Goal: Task Accomplishment & Management: Manage account settings

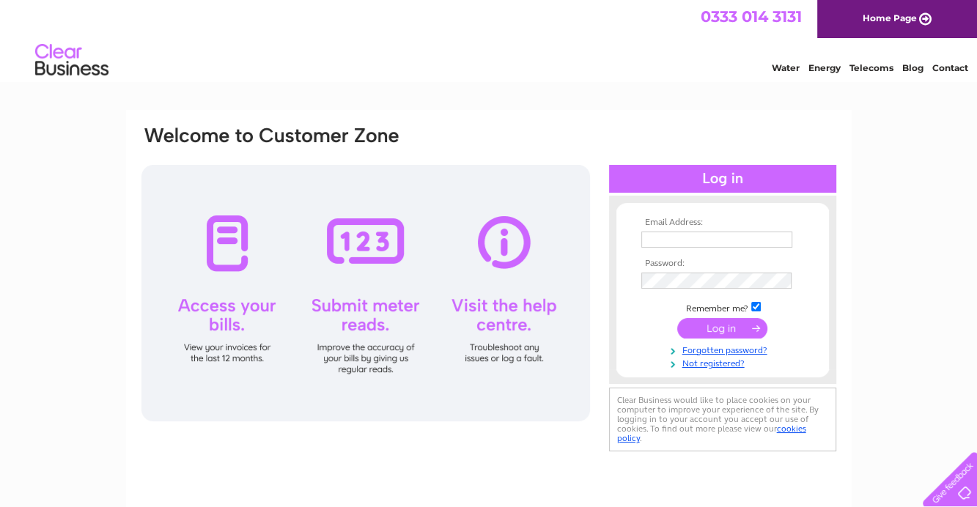
type input "[EMAIL_ADDRESS][DOMAIN_NAME]"
click at [730, 325] on input "submit" at bounding box center [722, 328] width 90 height 21
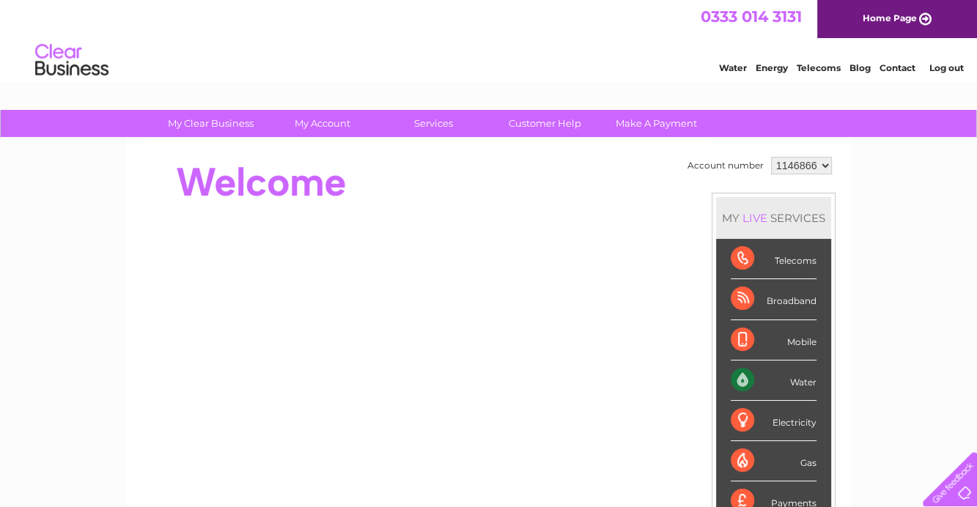
click at [790, 380] on div "Water" at bounding box center [774, 381] width 86 height 40
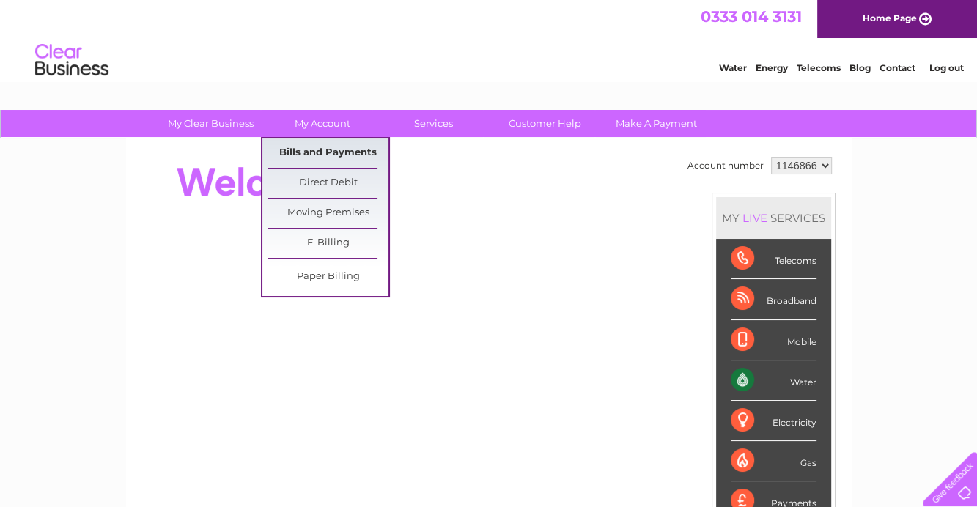
click at [336, 149] on link "Bills and Payments" at bounding box center [328, 153] width 121 height 29
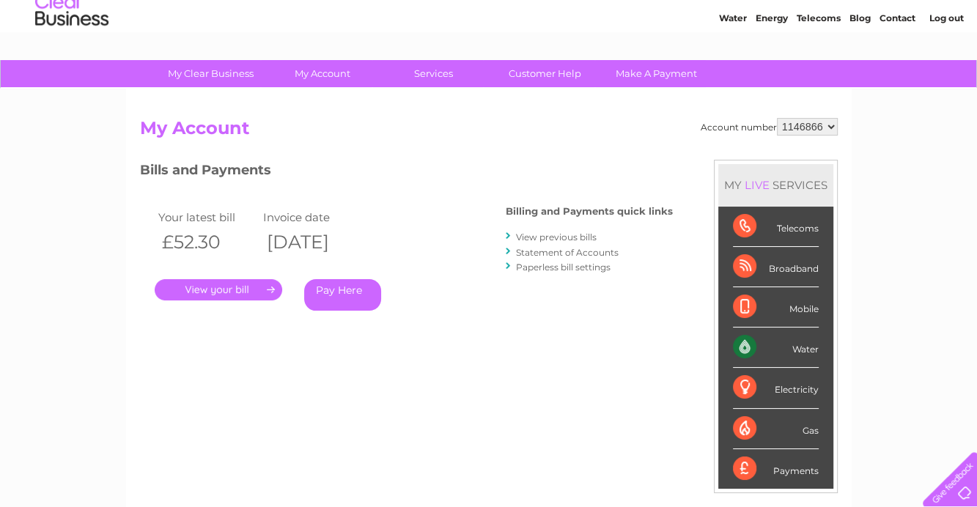
scroll to position [73, 0]
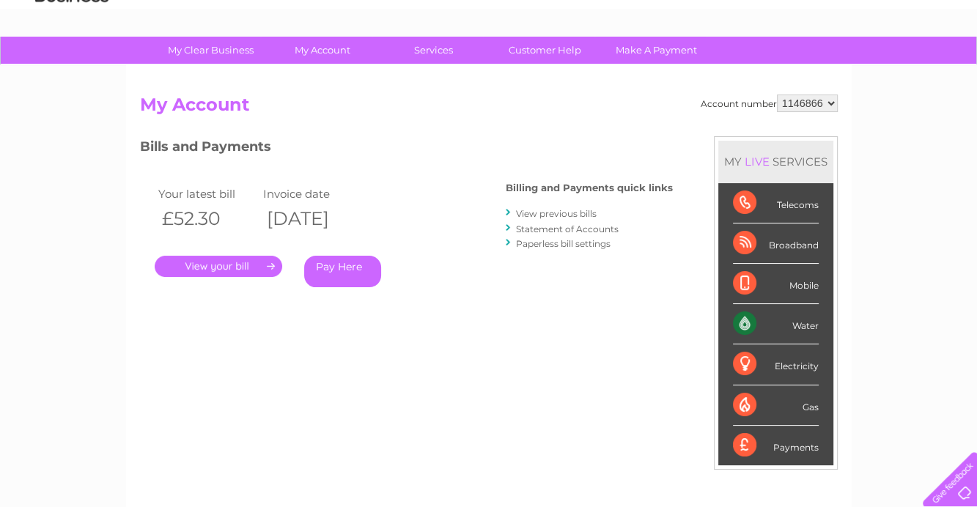
click at [229, 266] on link "." at bounding box center [219, 266] width 128 height 21
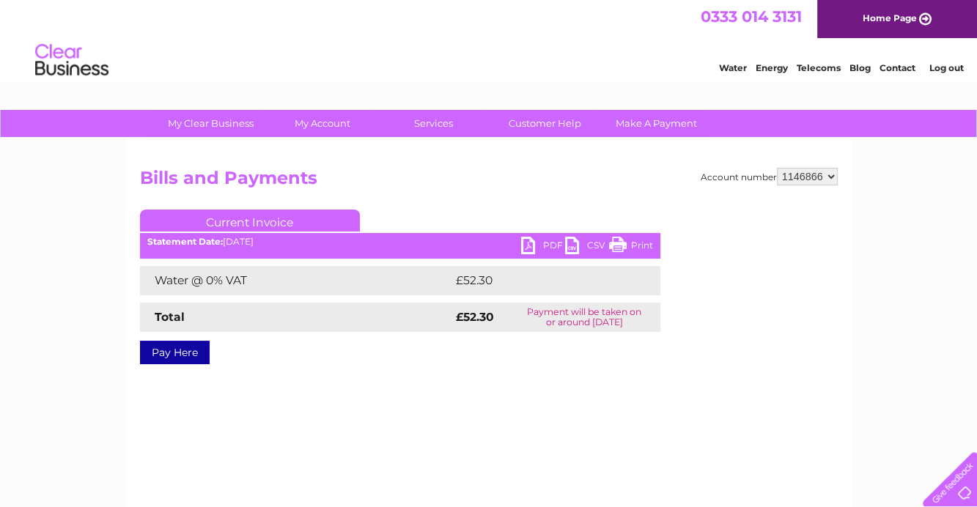
click at [630, 243] on link "Print" at bounding box center [631, 247] width 44 height 21
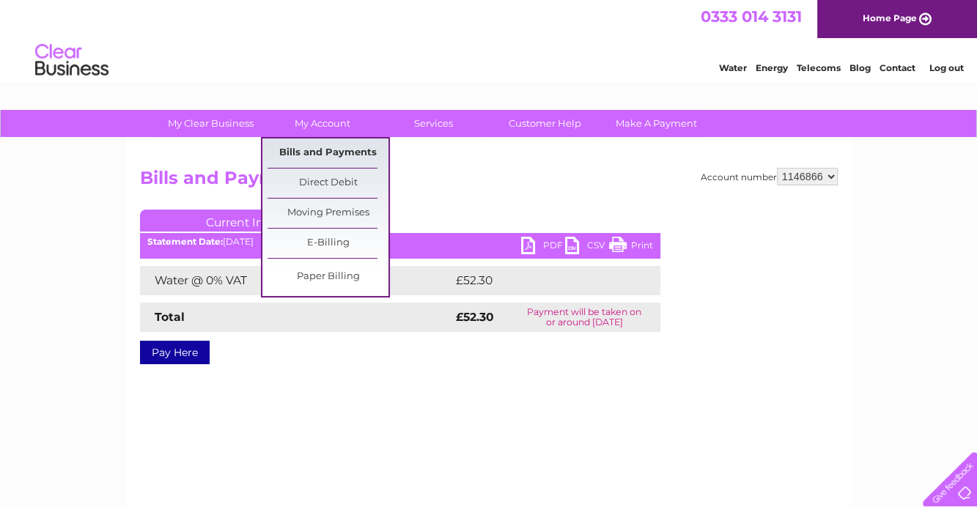
click at [328, 150] on link "Bills and Payments" at bounding box center [328, 153] width 121 height 29
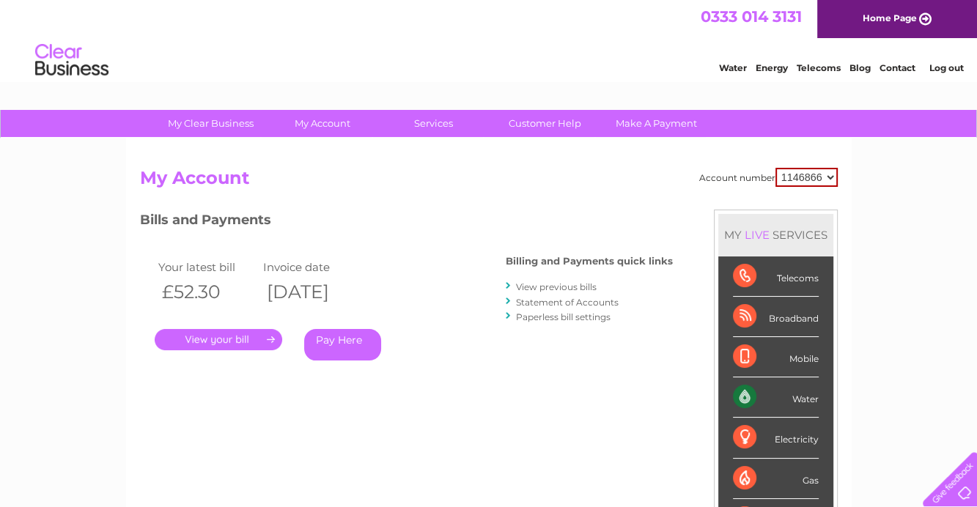
click at [534, 287] on link "View previous bills" at bounding box center [556, 286] width 81 height 11
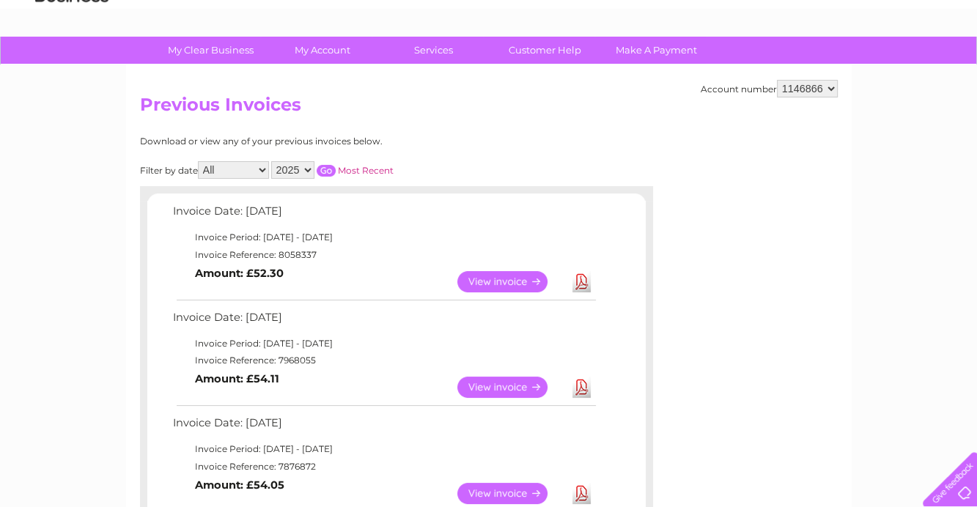
scroll to position [147, 0]
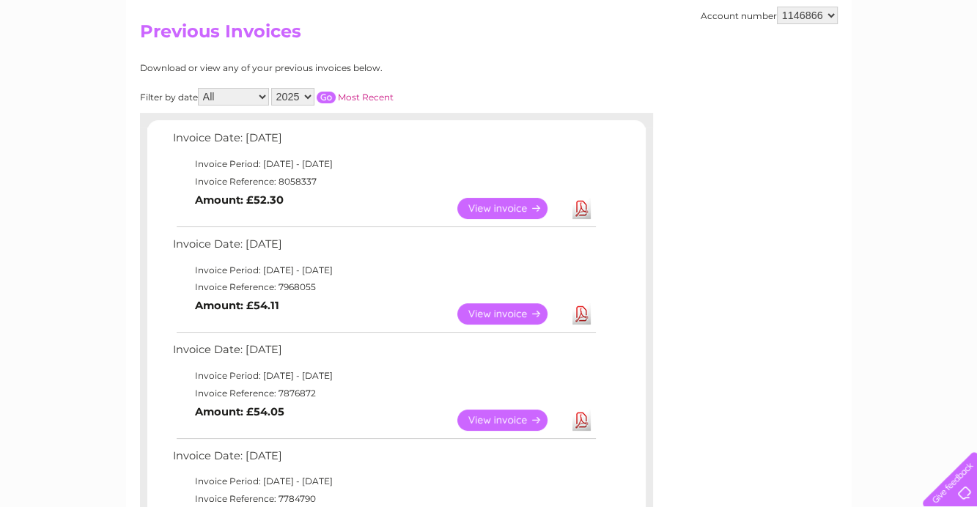
click at [517, 310] on link "View" at bounding box center [511, 313] width 108 height 21
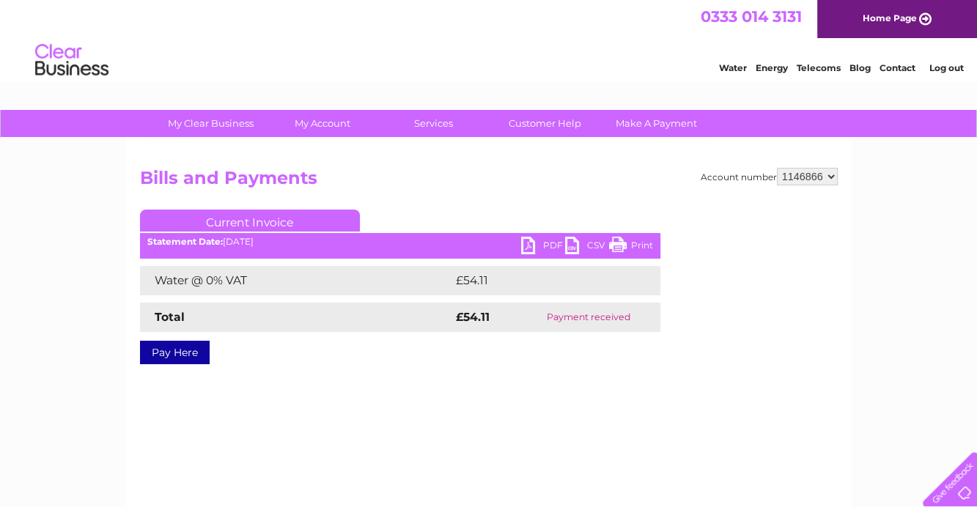
click at [626, 243] on link "Print" at bounding box center [631, 247] width 44 height 21
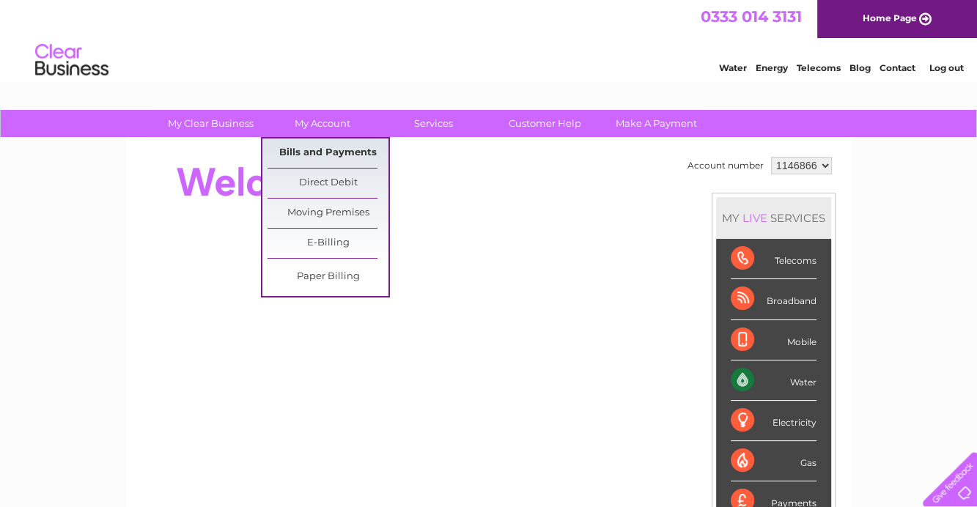
click at [328, 150] on link "Bills and Payments" at bounding box center [328, 153] width 121 height 29
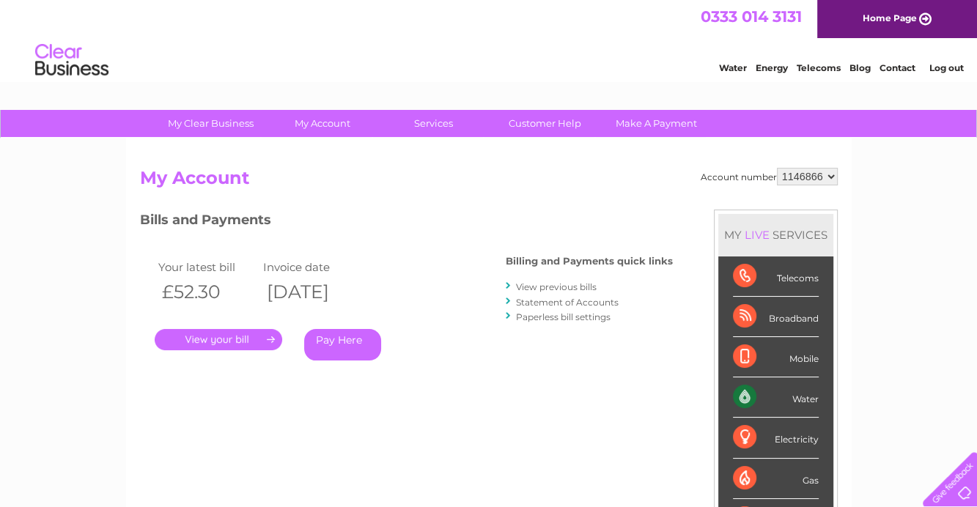
click at [557, 287] on link "View previous bills" at bounding box center [556, 286] width 81 height 11
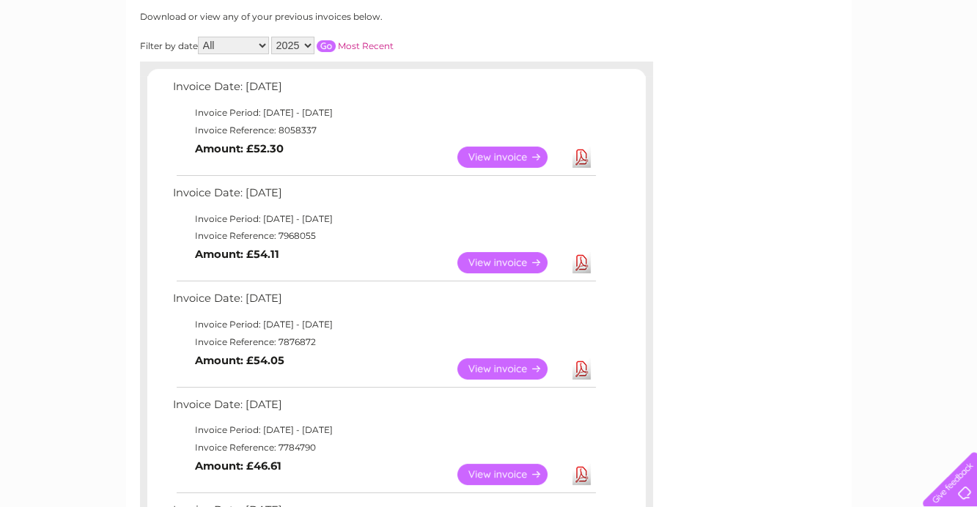
scroll to position [220, 0]
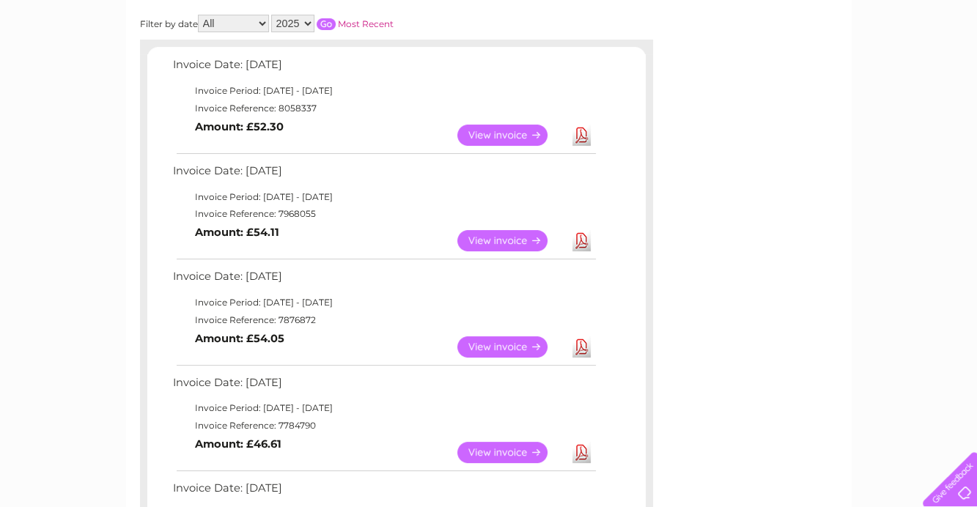
click at [513, 343] on link "View" at bounding box center [511, 346] width 108 height 21
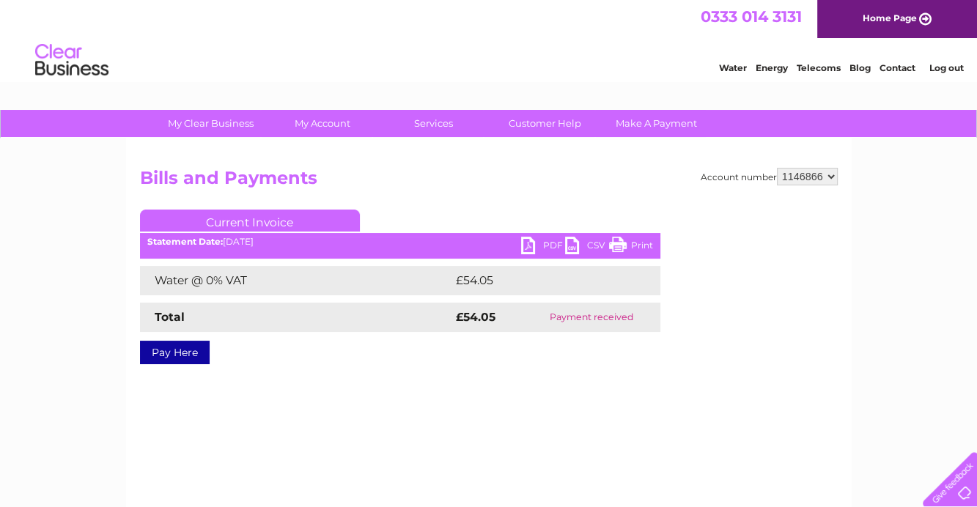
click at [630, 243] on link "Print" at bounding box center [631, 247] width 44 height 21
